Goal: Transaction & Acquisition: Book appointment/travel/reservation

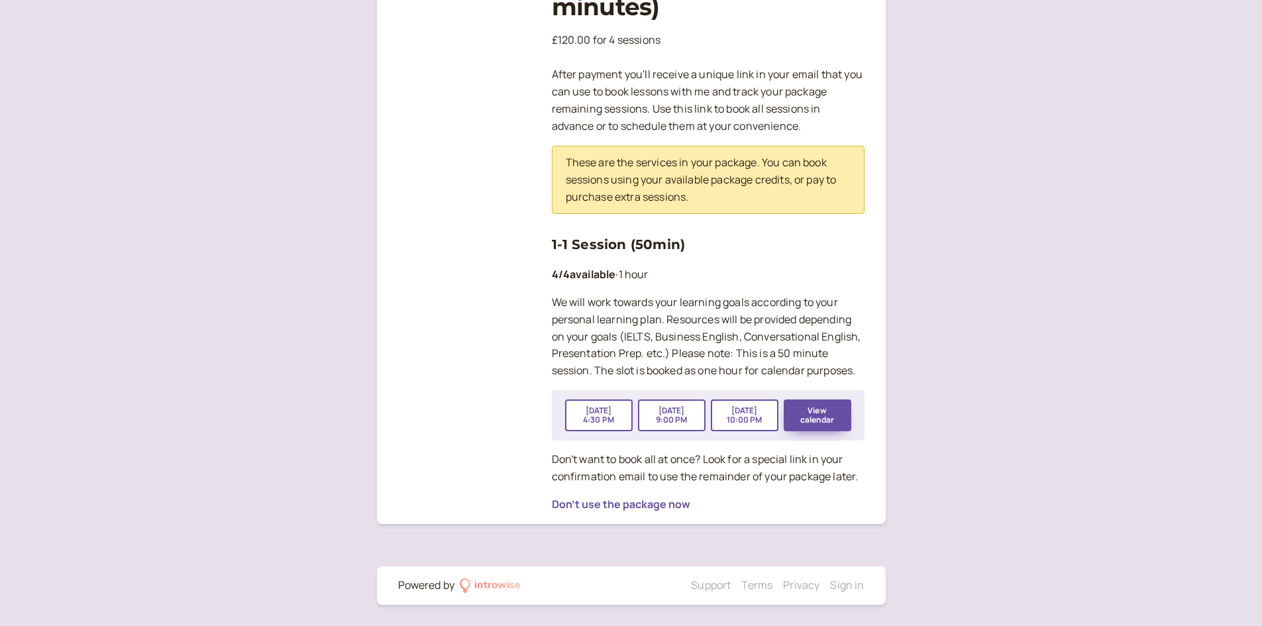
scroll to position [244, 0]
click at [836, 423] on button "View calendar" at bounding box center [818, 416] width 68 height 32
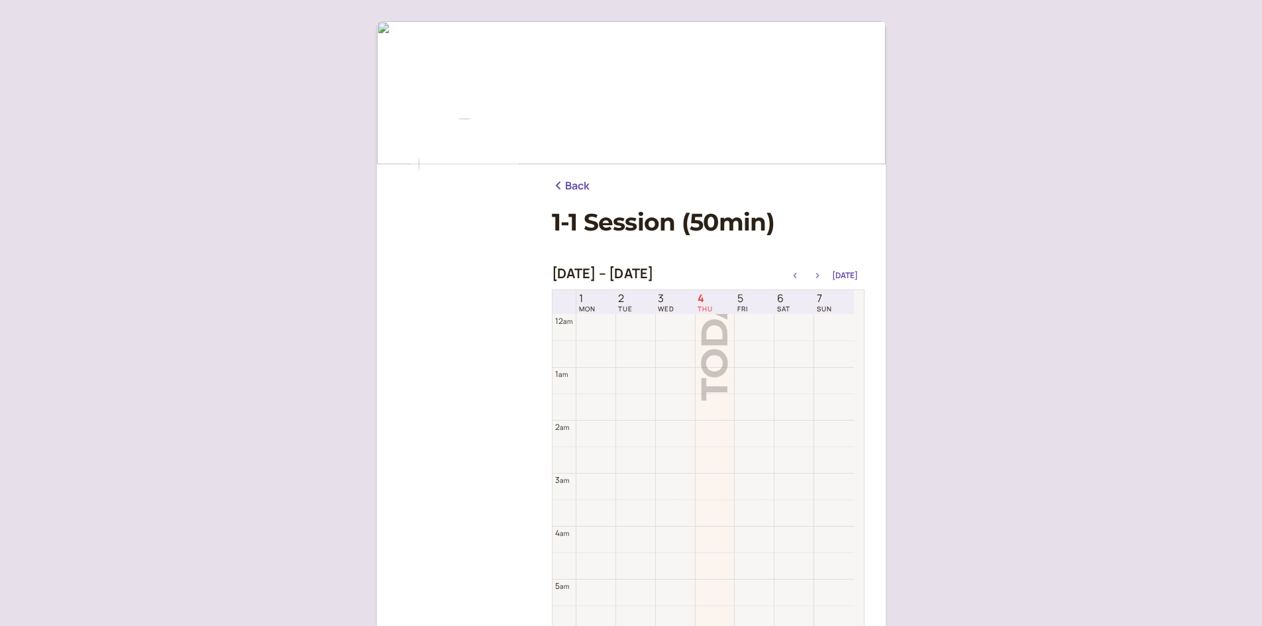
scroll to position [425, 0]
click at [822, 275] on icon "button" at bounding box center [818, 275] width 16 height 5
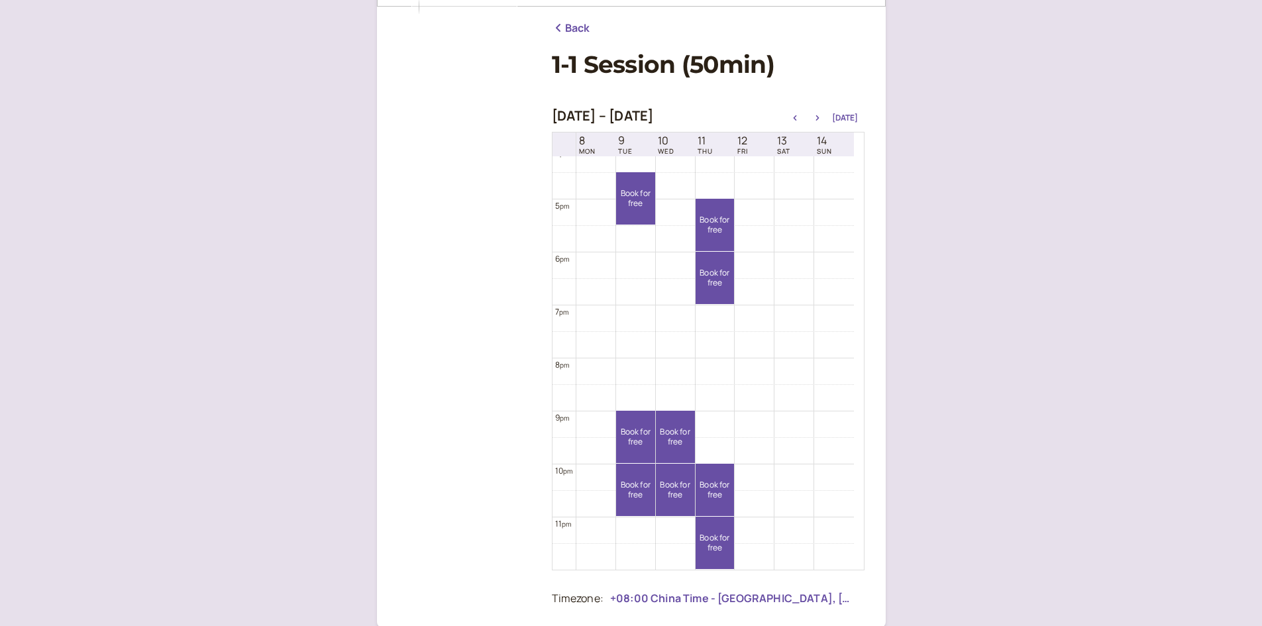
scroll to position [199, 0]
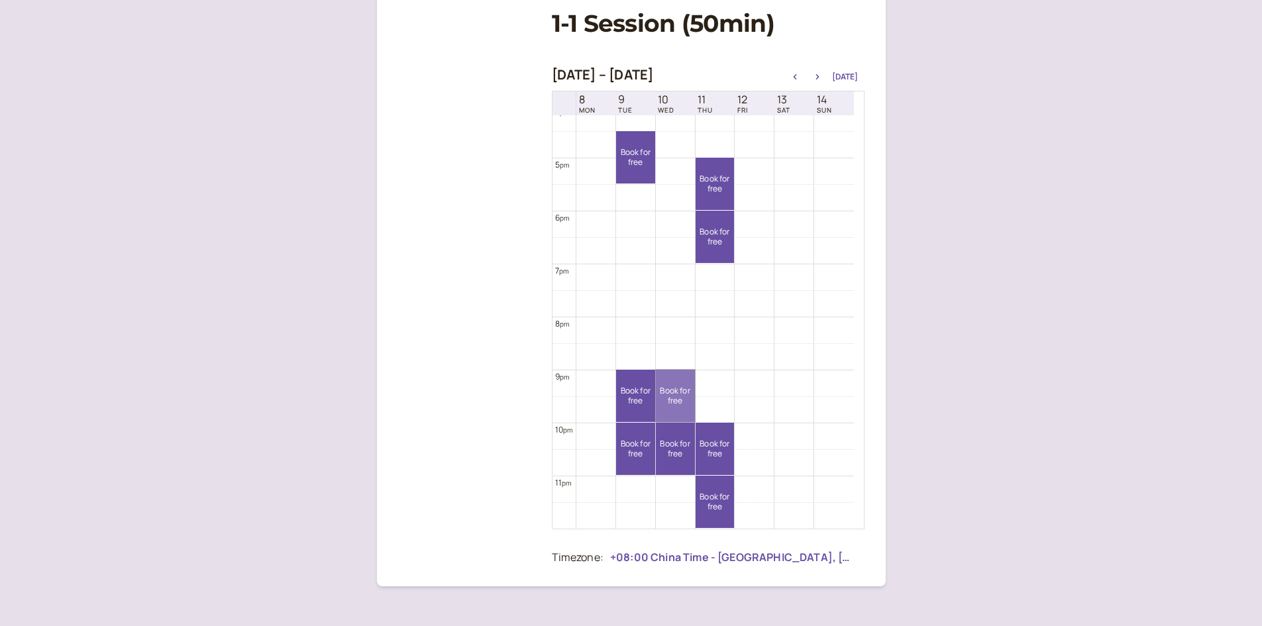
click at [663, 404] on link "Book for free free" at bounding box center [675, 396] width 39 height 52
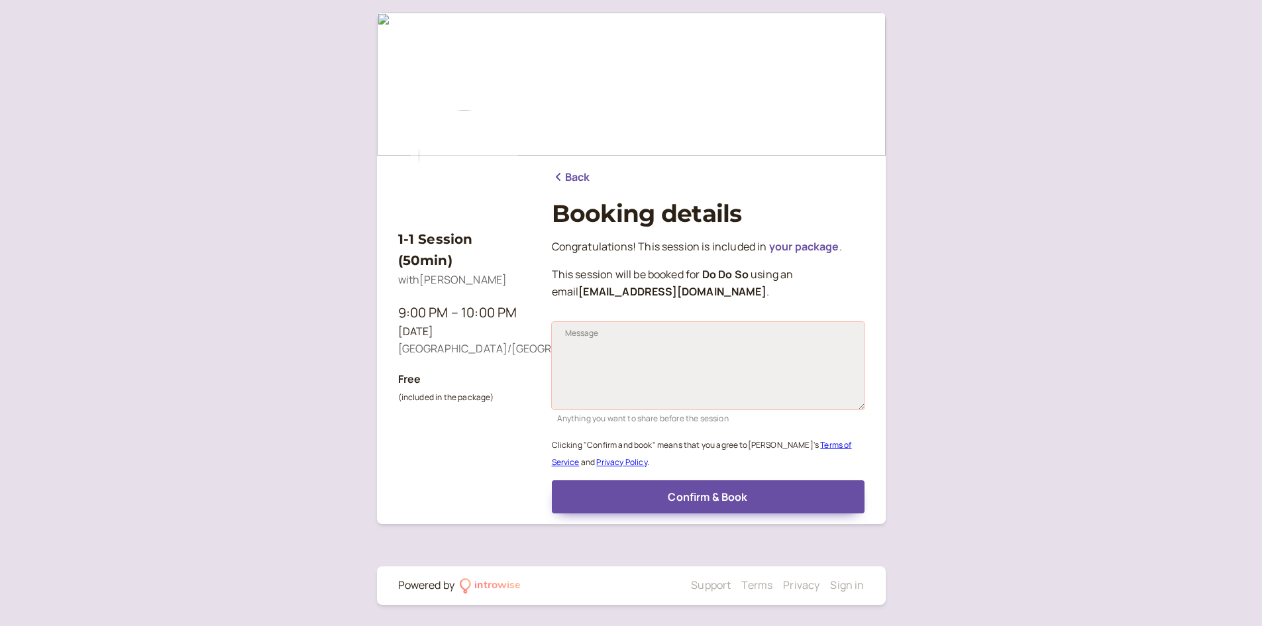
click at [663, 363] on textarea "Message" at bounding box center [708, 365] width 313 height 87
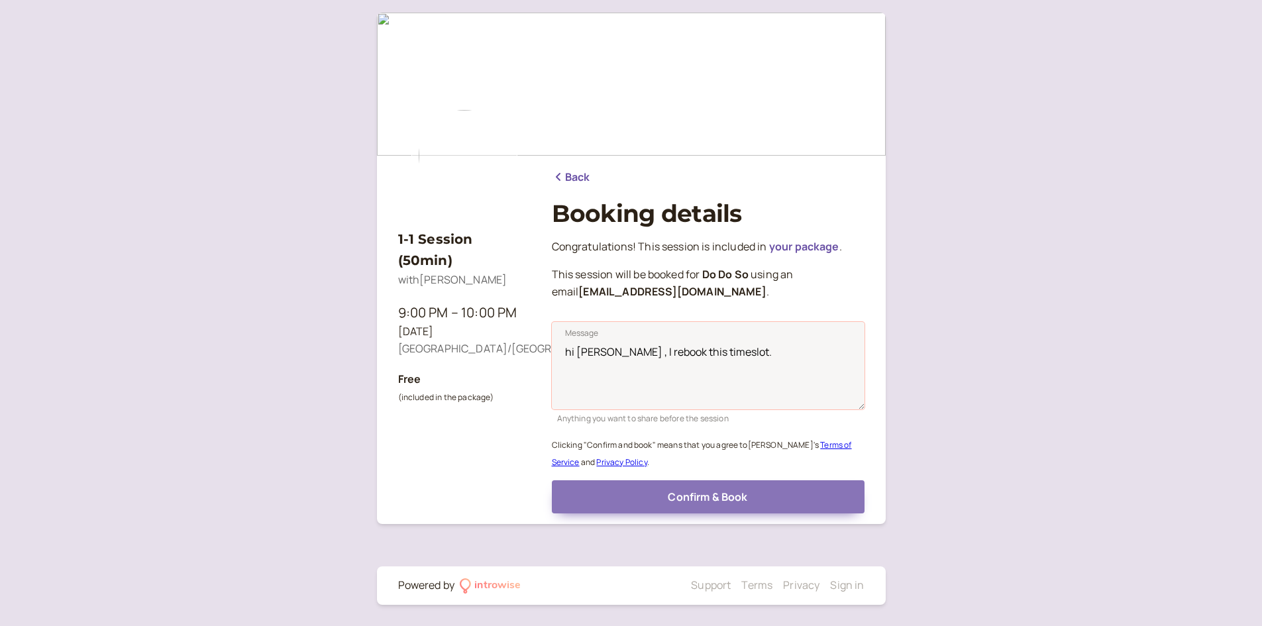
type textarea "hi [PERSON_NAME] , I rebook this timeslot."
click at [734, 492] on span "Confirm & Book" at bounding box center [708, 497] width 80 height 15
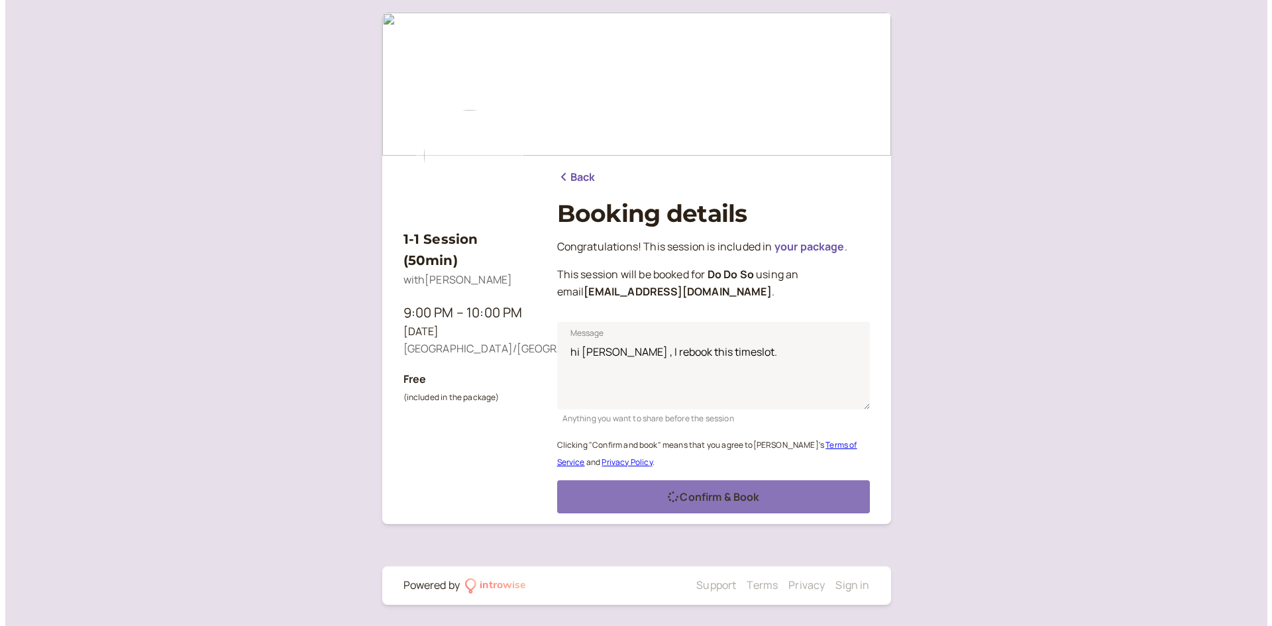
scroll to position [0, 0]
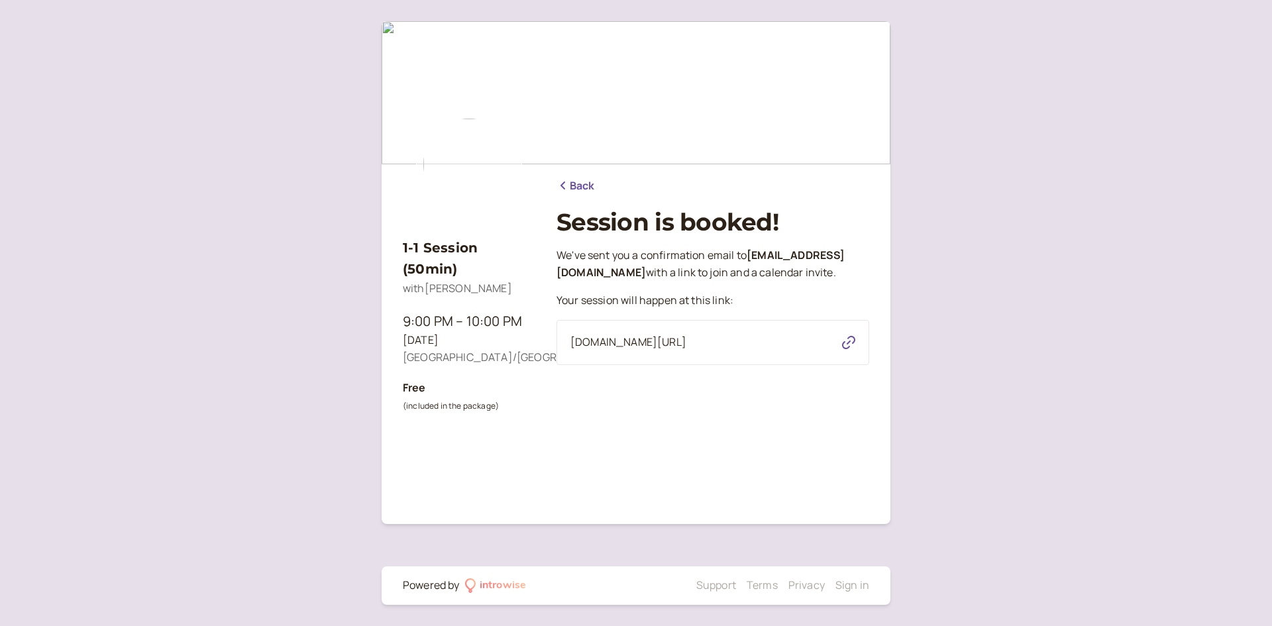
click at [847, 349] on icon "button" at bounding box center [848, 342] width 13 height 13
